Goal: Check status

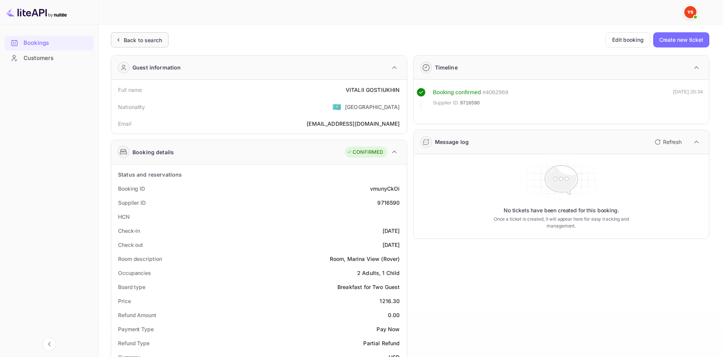
click at [160, 44] on div "Back to search" at bounding box center [143, 40] width 38 height 8
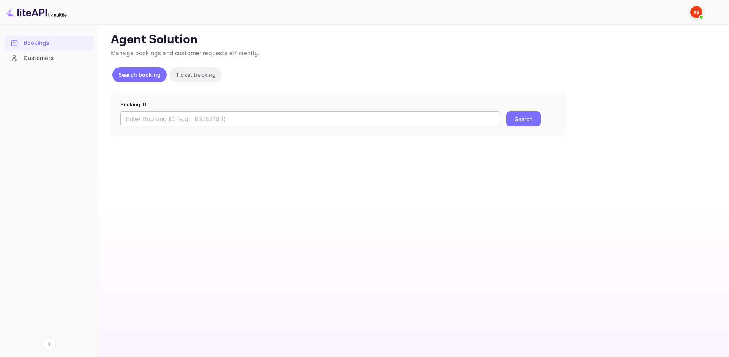
click at [257, 119] on input "text" at bounding box center [310, 118] width 380 height 15
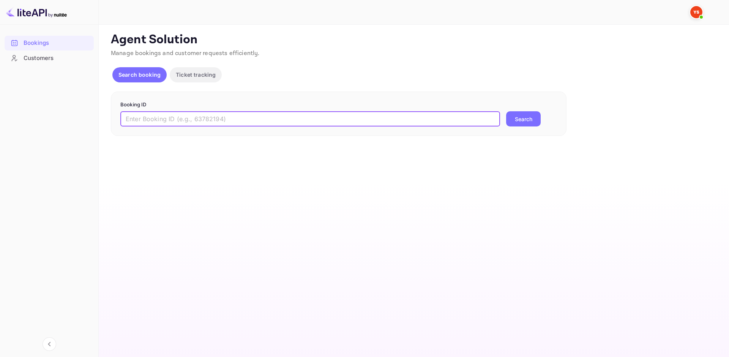
paste input "9447893"
type input "9447893"
click at [526, 113] on button "Search" at bounding box center [523, 118] width 35 height 15
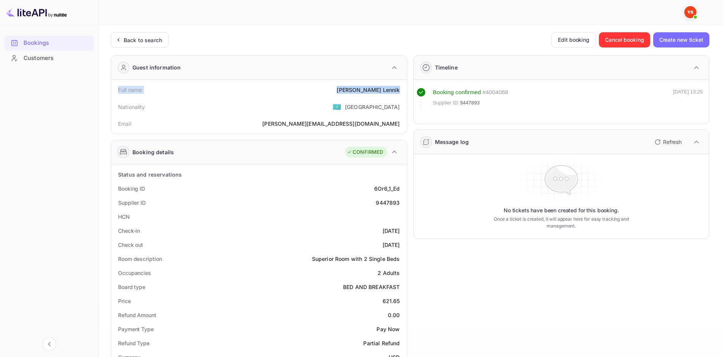
drag, startPoint x: 118, startPoint y: 91, endPoint x: 399, endPoint y: 88, distance: 281.7
click at [399, 88] on div "Full name [PERSON_NAME]" at bounding box center [259, 90] width 290 height 14
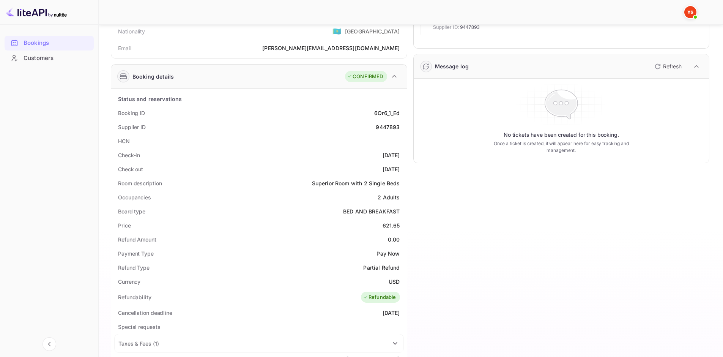
scroll to position [76, 0]
drag, startPoint x: 117, startPoint y: 110, endPoint x: 401, endPoint y: 122, distance: 284.6
click at [401, 122] on div "Status and reservations Booking ID 6Or6_1_Ed Supplier ID 9447893 HCN Check-in […" at bounding box center [259, 313] width 290 height 445
copy div "Booking ID 6Or6_1_Ed Supplier ID 9447893"
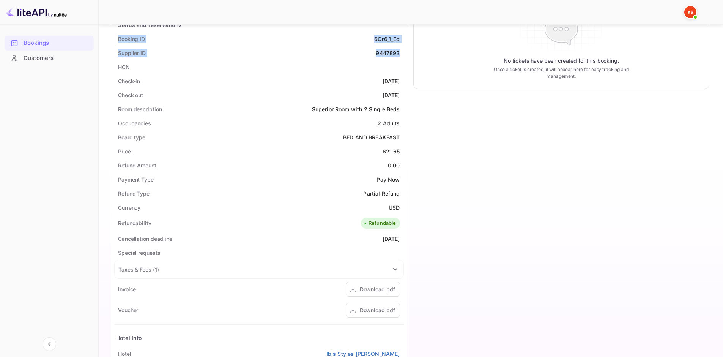
scroll to position [152, 0]
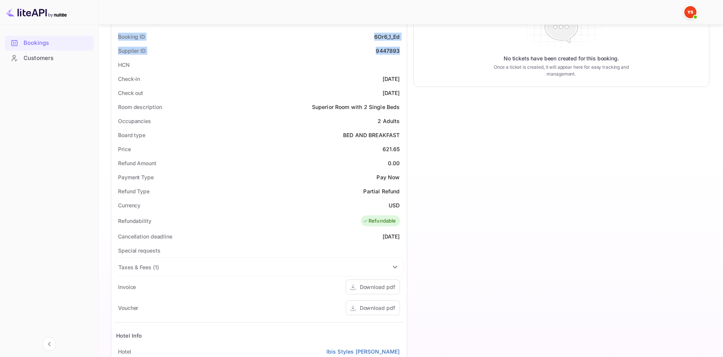
drag, startPoint x: 118, startPoint y: 77, endPoint x: 400, endPoint y: 95, distance: 283.0
click at [400, 95] on div "Status and reservations Booking ID 6Or6_1_Ed Supplier ID 9447893 HCN Check-in […" at bounding box center [259, 238] width 290 height 445
copy div "Check-in [DATE] Check out [DATE]"
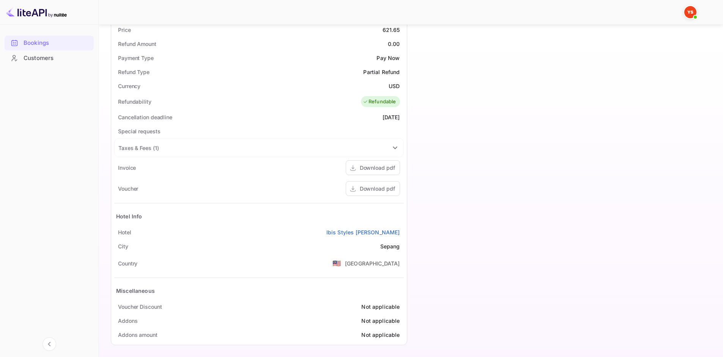
scroll to position [274, 0]
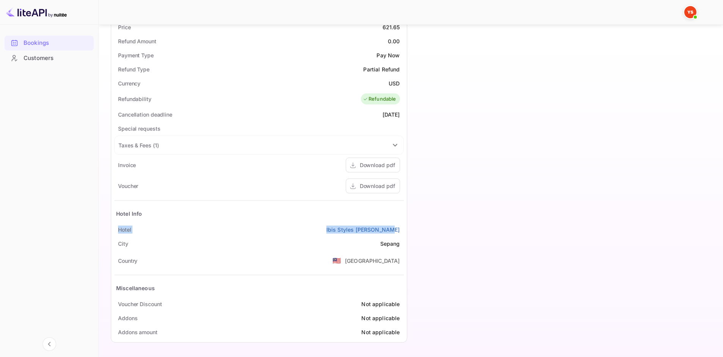
drag, startPoint x: 115, startPoint y: 228, endPoint x: 402, endPoint y: 225, distance: 286.6
click at [402, 225] on div "Hotel Ibis Styles [PERSON_NAME]" at bounding box center [259, 229] width 290 height 14
copy div "Hotel Ibis Styles [PERSON_NAME]"
